Goal: Task Accomplishment & Management: Manage account settings

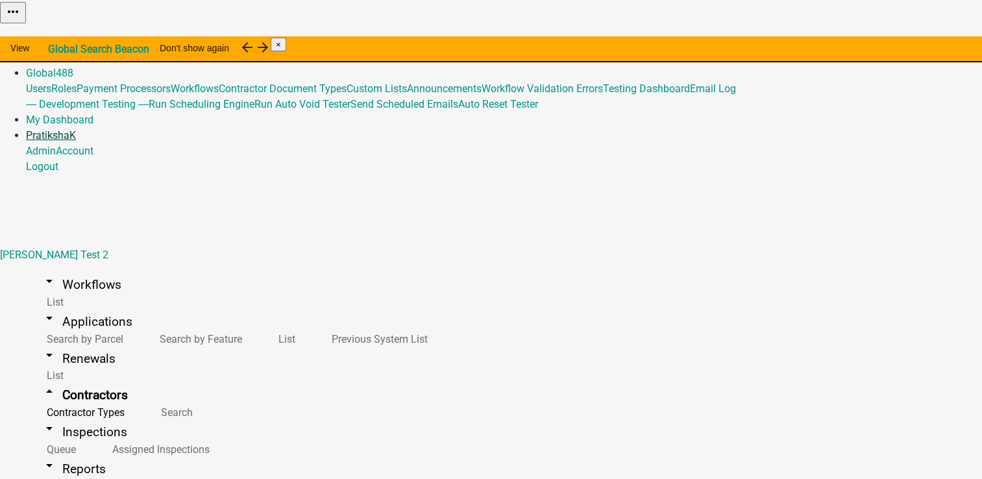
click at [76, 129] on link "PratikshaK" at bounding box center [51, 135] width 50 height 12
click at [58, 160] on link "Logout" at bounding box center [42, 166] width 32 height 12
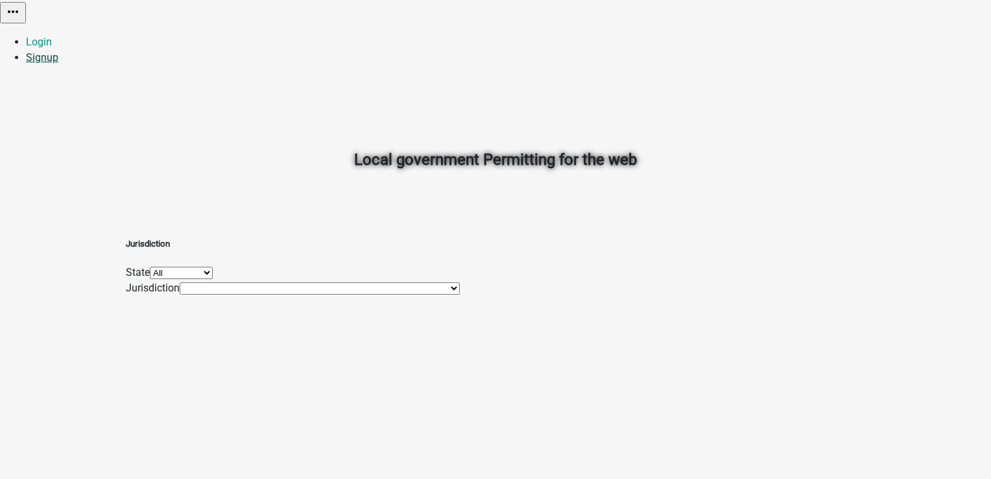
click at [58, 51] on link "Signup" at bounding box center [42, 57] width 32 height 12
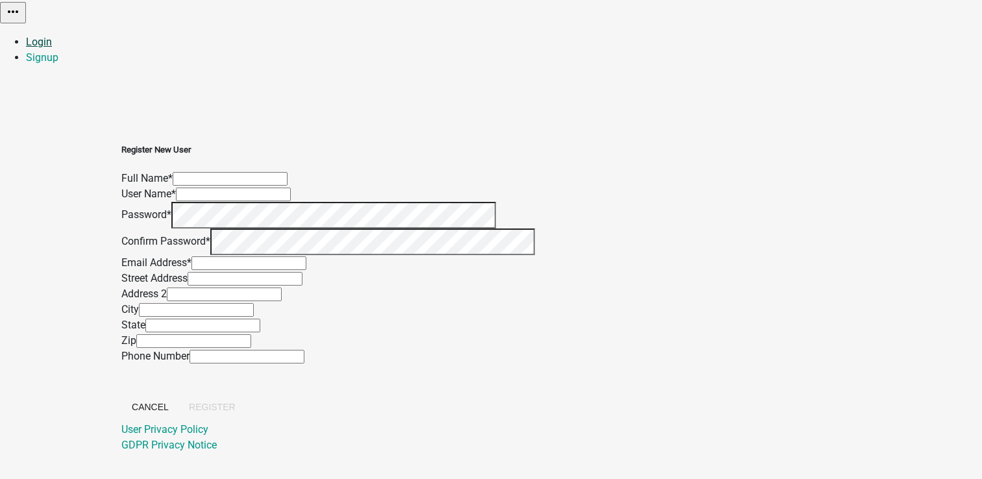
click at [52, 36] on link "Login" at bounding box center [39, 42] width 26 height 12
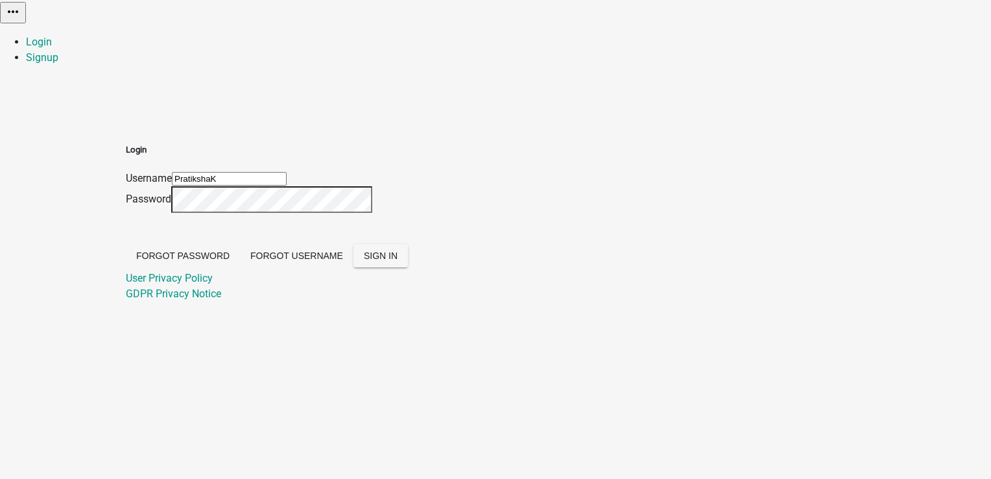
click at [287, 172] on input "PratikshaK" at bounding box center [229, 179] width 115 height 14
type input "Test_P"
click at [408, 267] on button "SIGN IN" at bounding box center [381, 255] width 55 height 23
